Goal: Find specific page/section: Find specific page/section

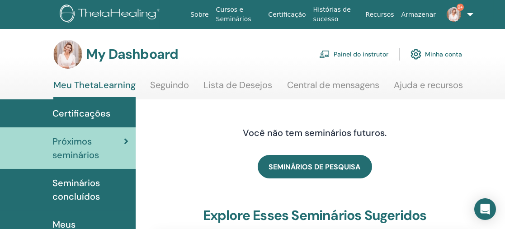
click at [352, 56] on link "Painel do instrutor" at bounding box center [353, 54] width 69 height 20
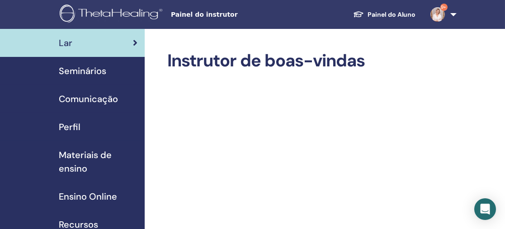
click at [97, 70] on span "Seminários" at bounding box center [82, 71] width 47 height 14
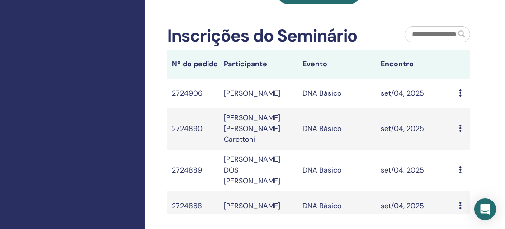
scroll to position [9, 0]
